Goal: Task Accomplishment & Management: Manage account settings

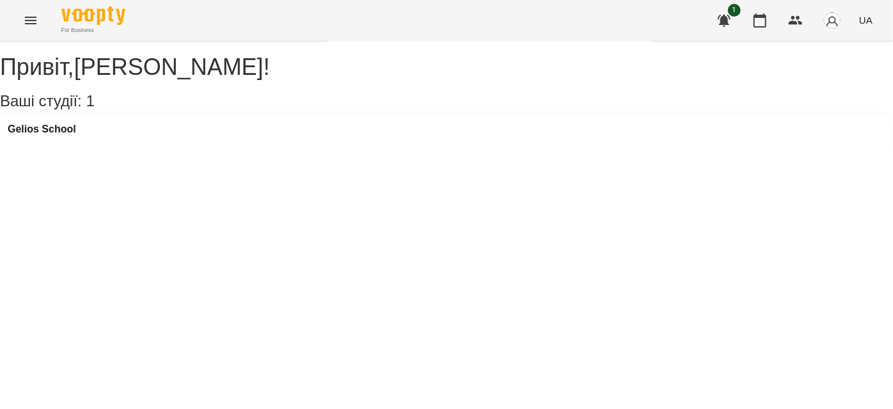
click at [22, 6] on div "For Business 1 UA" at bounding box center [446, 20] width 893 height 41
click at [29, 17] on icon "Menu" at bounding box center [30, 20] width 15 height 15
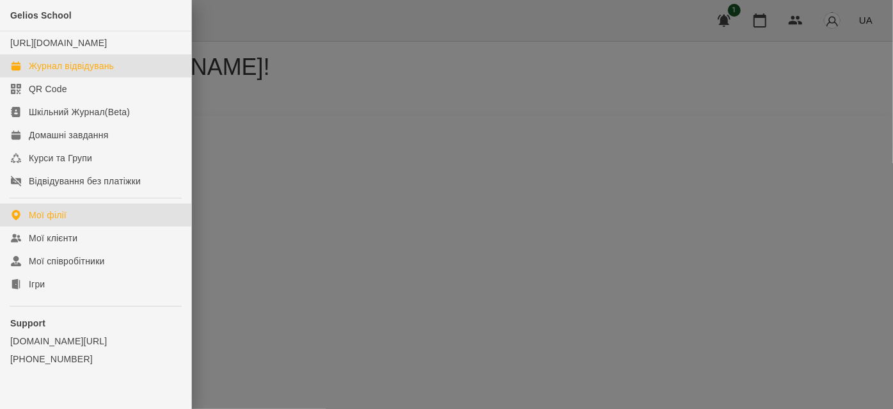
click at [61, 72] on div "Журнал відвідувань" at bounding box center [71, 65] width 85 height 13
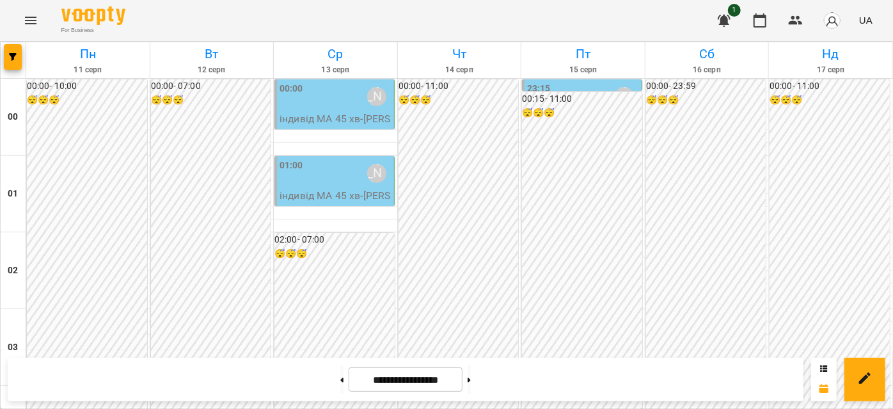
scroll to position [1105, 0]
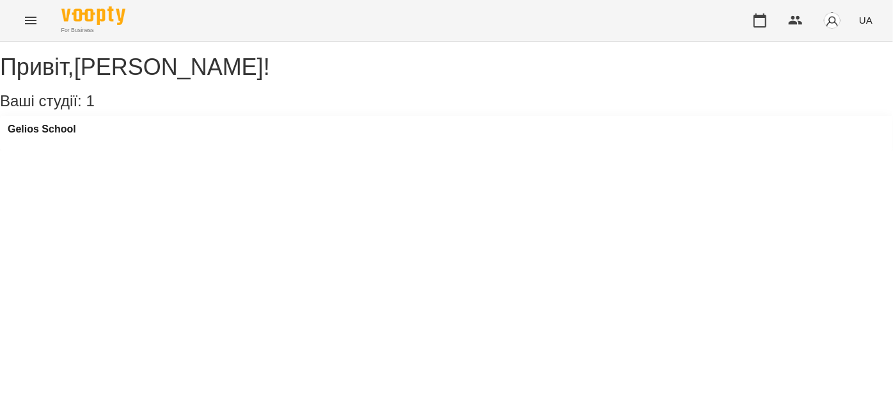
click at [37, 19] on icon "Menu" at bounding box center [30, 20] width 15 height 15
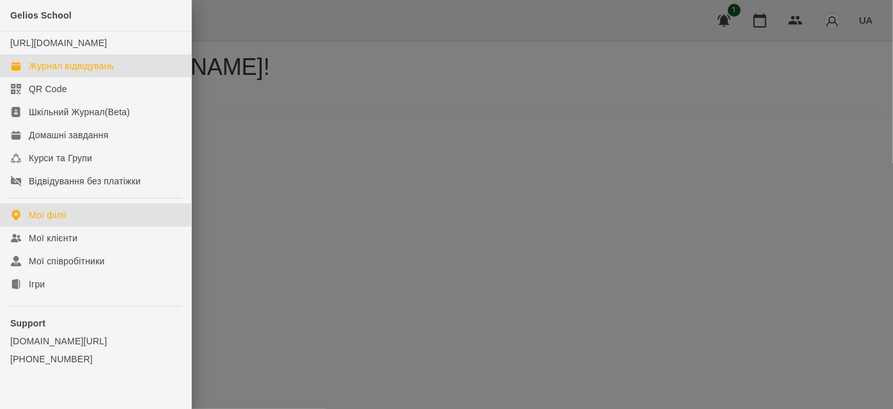
click at [57, 72] on div "Журнал відвідувань" at bounding box center [71, 65] width 85 height 13
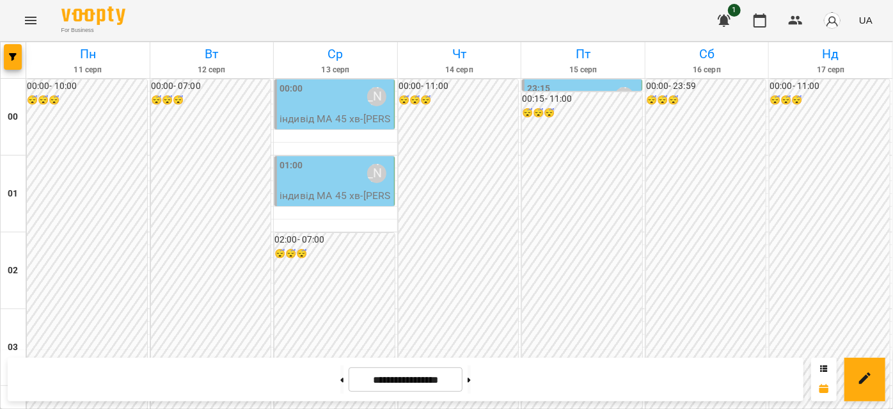
scroll to position [1046, 0]
click at [471, 383] on button at bounding box center [469, 379] width 3 height 28
click at [340, 375] on button at bounding box center [341, 379] width 3 height 28
type input "**********"
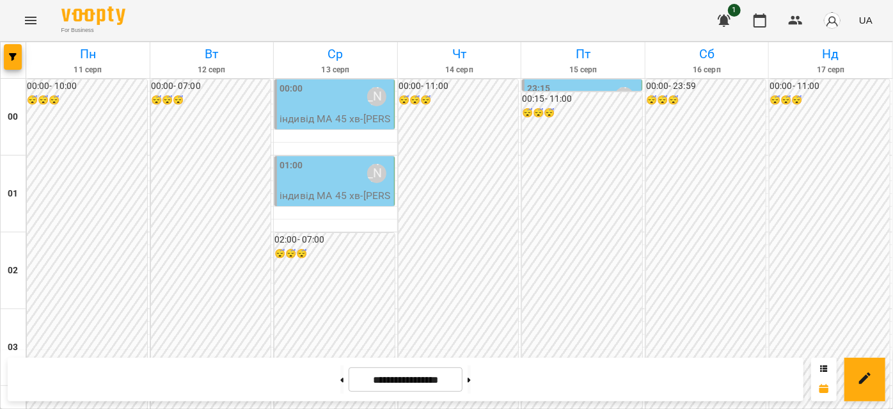
scroll to position [697, 0]
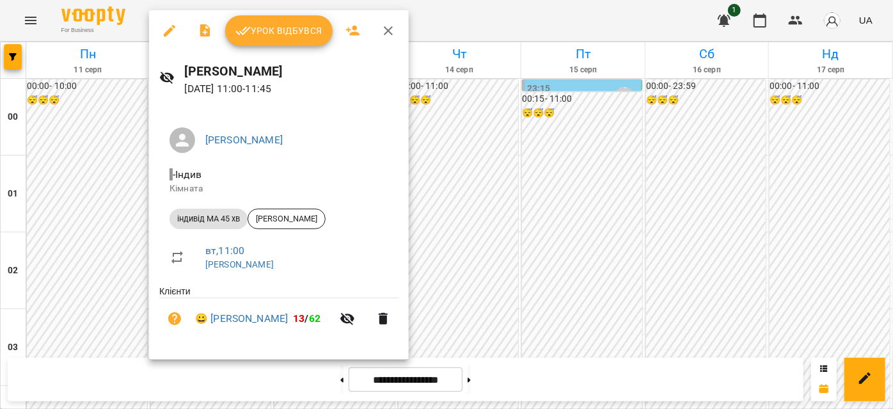
click at [278, 38] on button "Урок відбувся" at bounding box center [278, 30] width 107 height 31
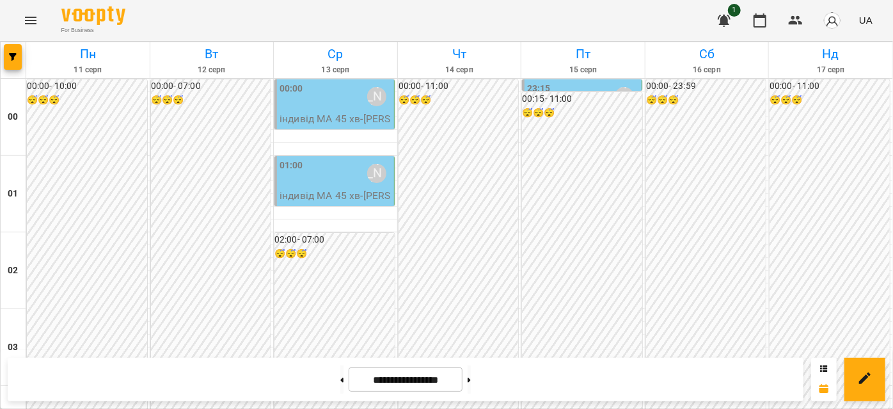
scroll to position [1453, 0]
